Goal: Information Seeking & Learning: Learn about a topic

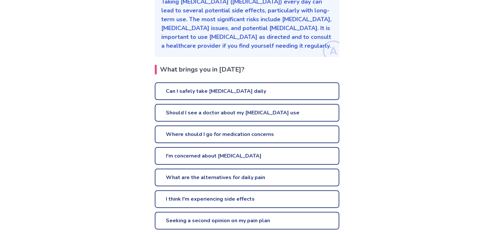
scroll to position [132, 0]
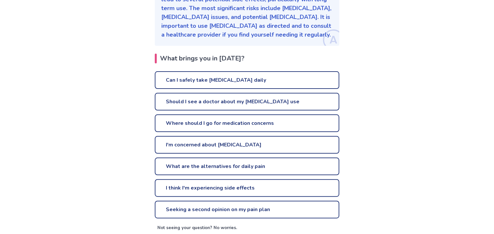
click at [239, 81] on link "Can I safely take [MEDICAL_DATA] daily" at bounding box center [247, 80] width 185 height 18
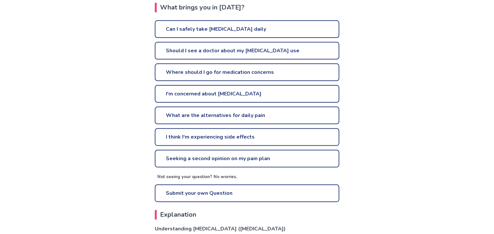
scroll to position [197, 0]
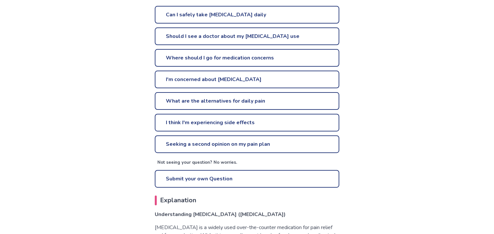
click at [244, 78] on link "I'm concerned about [MEDICAL_DATA]" at bounding box center [247, 80] width 185 height 18
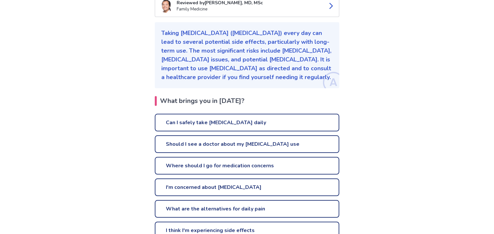
scroll to position [197, 0]
